Goal: Browse casually: Explore the website without a specific task or goal

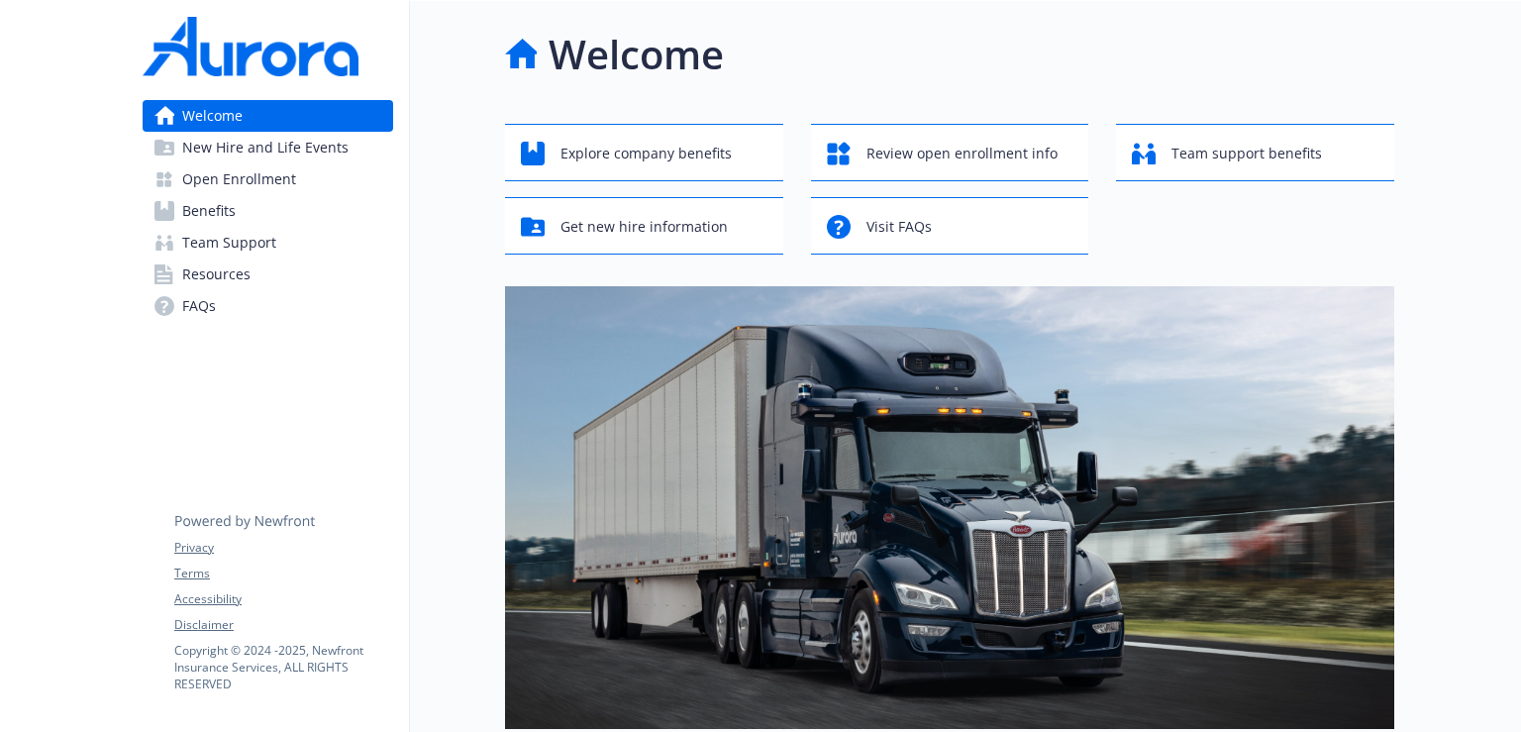
click at [52, 66] on div at bounding box center [63, 696] width 127 height 1390
